Goal: Task Accomplishment & Management: Manage account settings

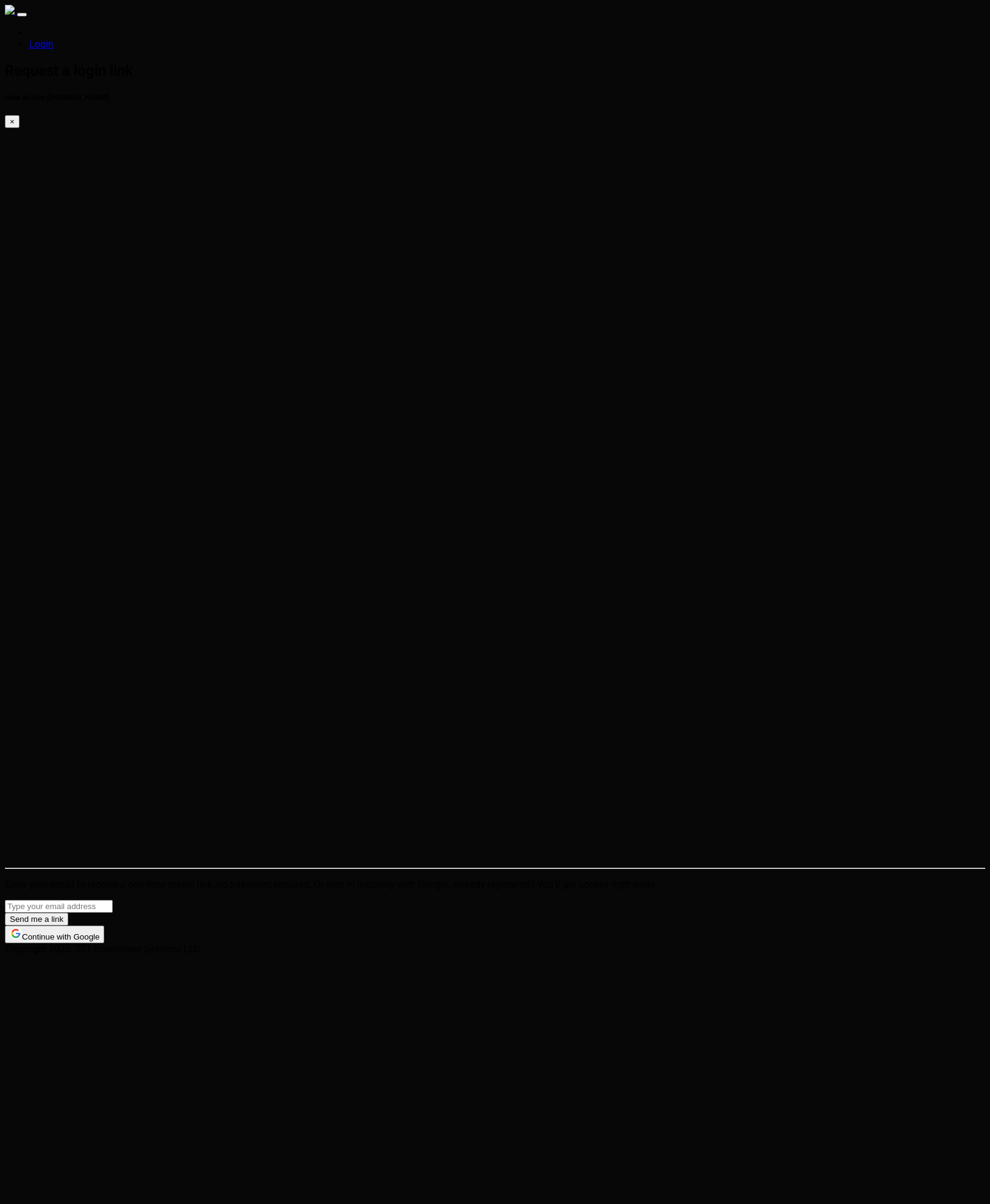
click at [113, 900] on input "email" at bounding box center [58, 906] width 108 height 13
type input "eric@conlan.io"
click at [5, 913] on button "Send me a link" at bounding box center [36, 919] width 63 height 13
click at [391, 401] on html "Login Check your e-mail now. How to Use [DOMAIN_NAME] × Check your email for a …" at bounding box center [495, 469] width 990 height 938
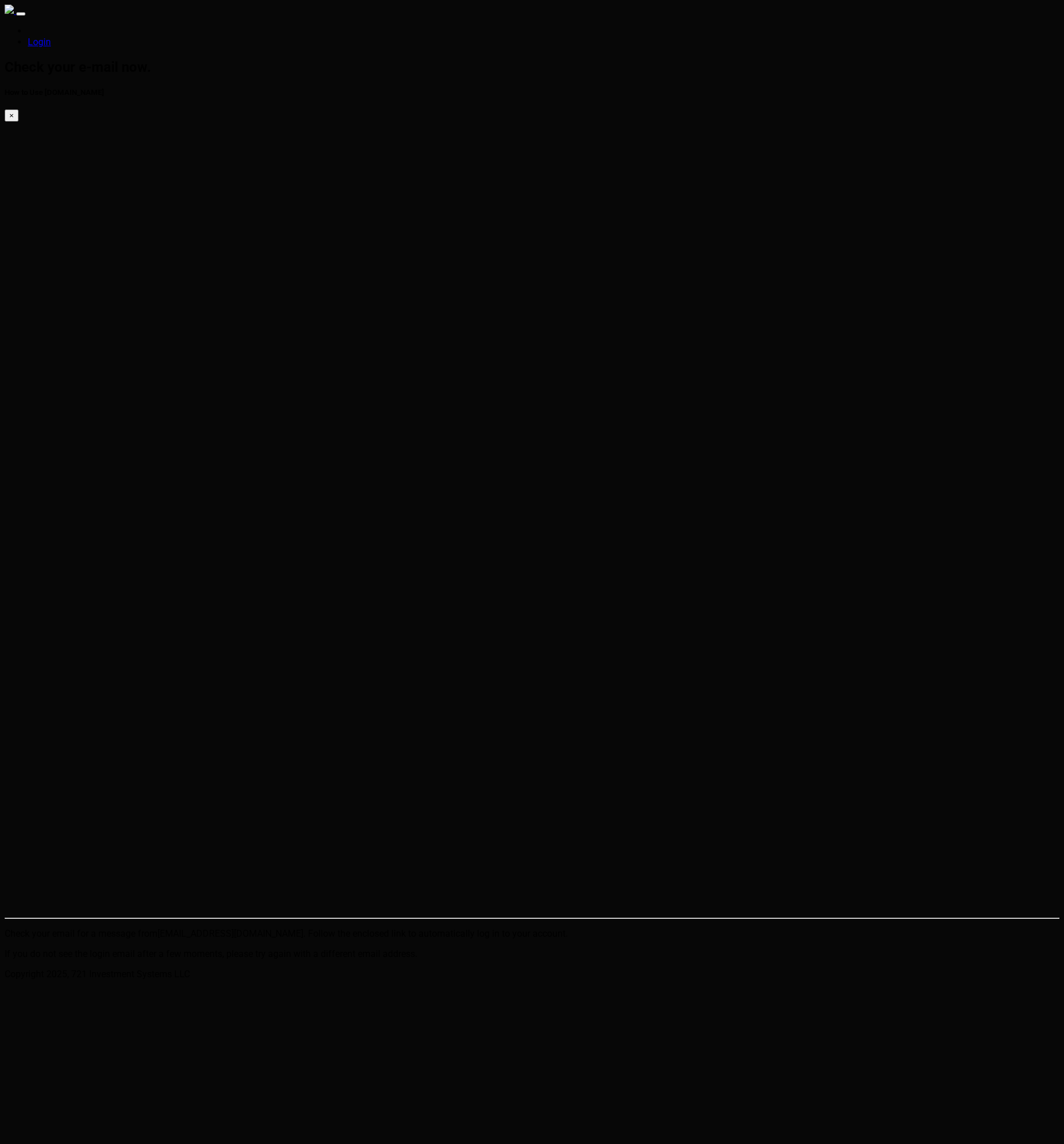
drag, startPoint x: 115, startPoint y: 126, endPoint x: 114, endPoint y: 118, distance: 8.1
click at [115, 123] on body "Login Check your e-mail now. How to Use [DOMAIN_NAME] × Check your email for a …" at bounding box center [532, 492] width 1054 height 975
